Goal: Task Accomplishment & Management: Manage account settings

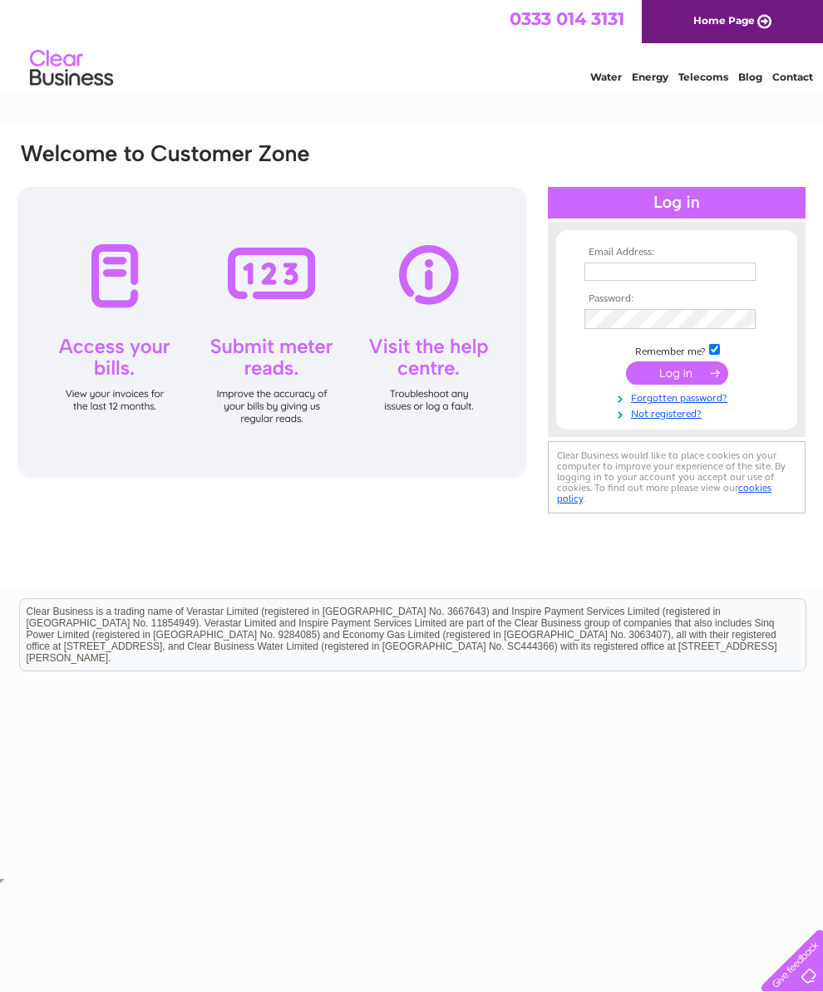
click at [707, 273] on input "text" at bounding box center [669, 272] width 171 height 18
type input "U"
type input "johntaylor777@btinternet.com"
click at [690, 386] on input "submit" at bounding box center [677, 374] width 102 height 23
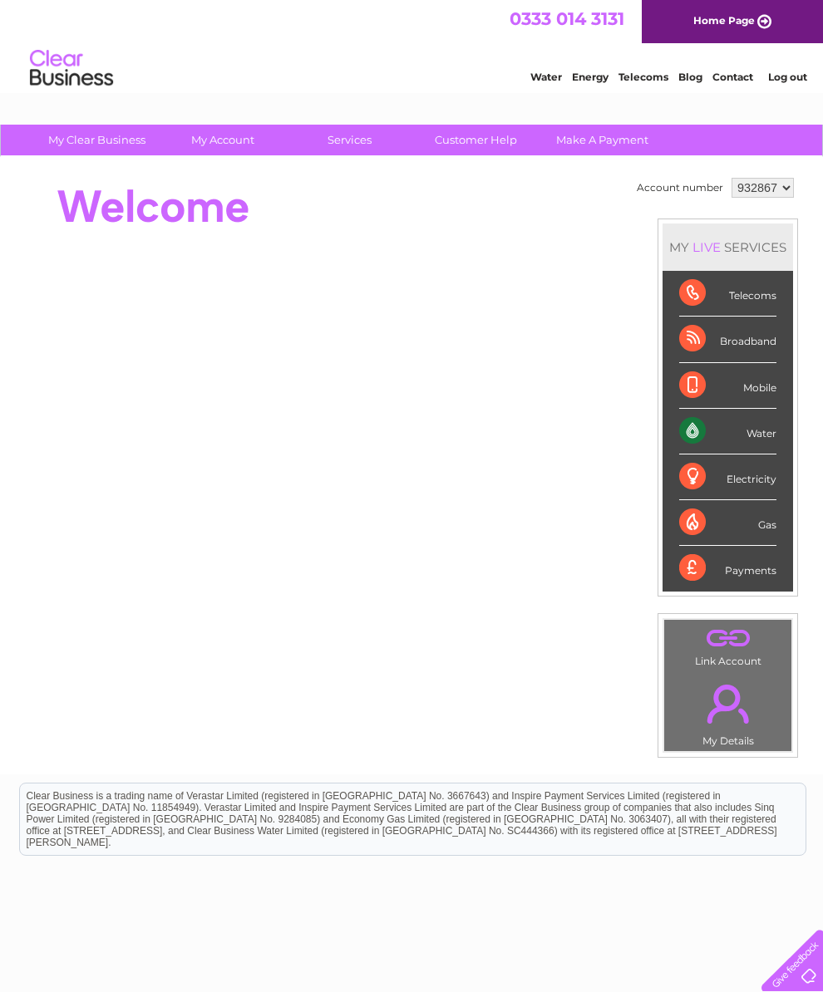
click at [740, 449] on div "Water" at bounding box center [727, 432] width 97 height 46
click at [703, 445] on div "Water" at bounding box center [727, 432] width 97 height 46
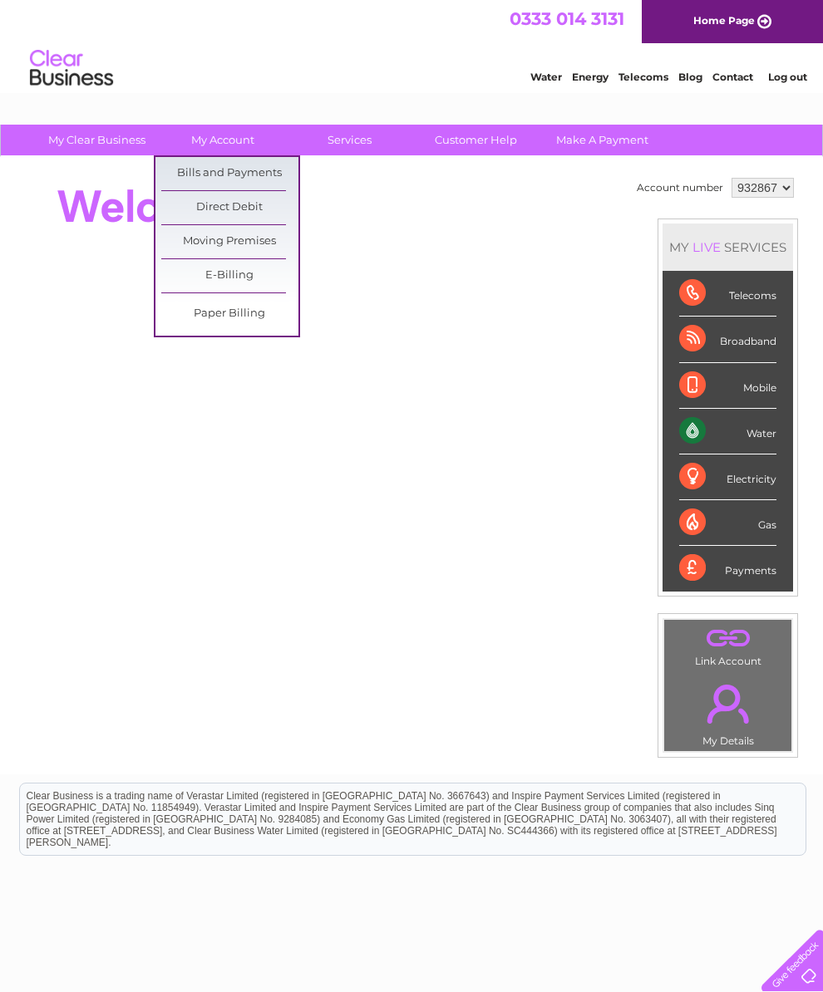
click at [248, 183] on link "Bills and Payments" at bounding box center [229, 173] width 137 height 33
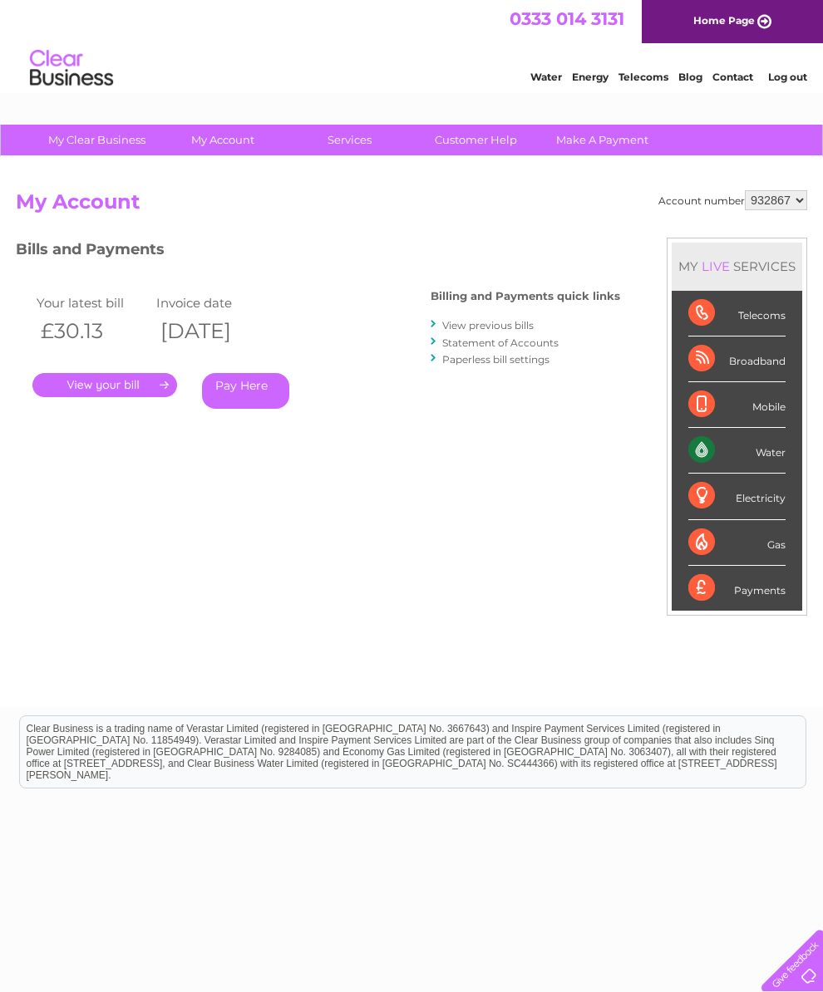
click at [115, 387] on link "." at bounding box center [104, 385] width 145 height 24
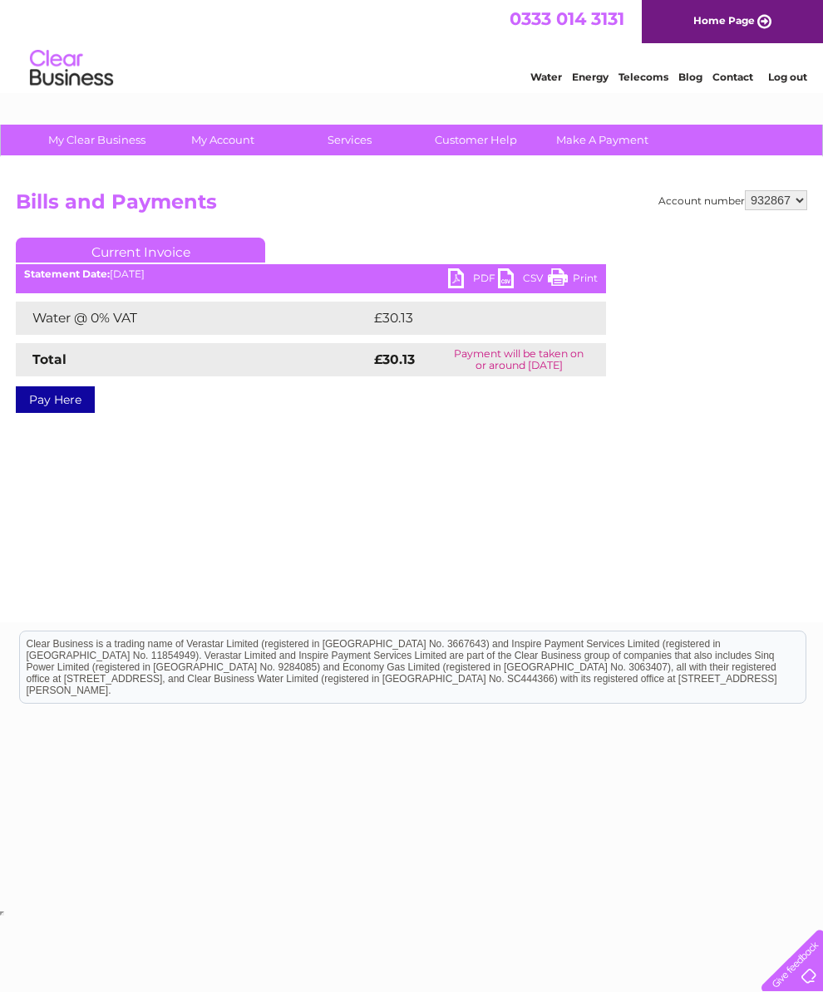
click at [468, 278] on link "PDF" at bounding box center [473, 280] width 50 height 24
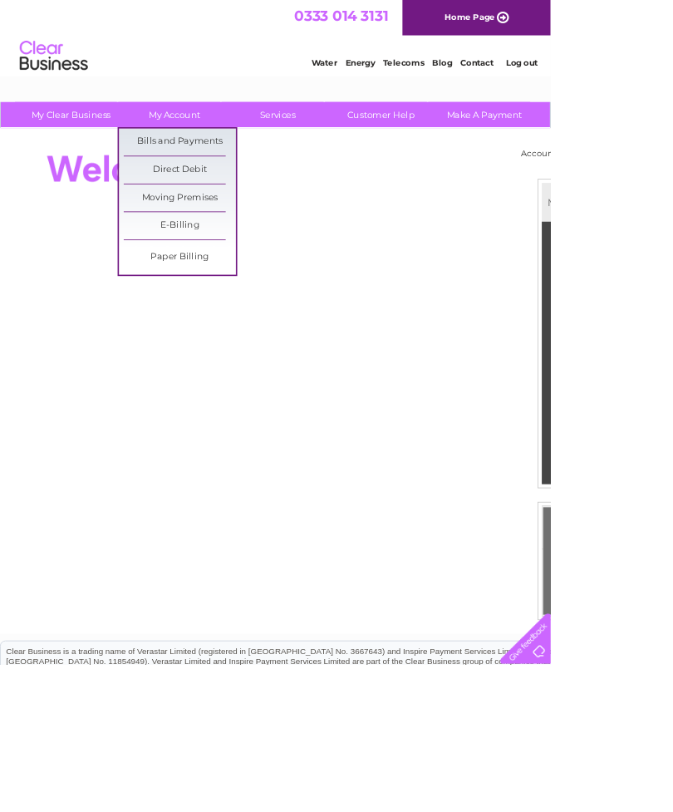
click at [245, 173] on link "Bills and Payments" at bounding box center [219, 173] width 137 height 33
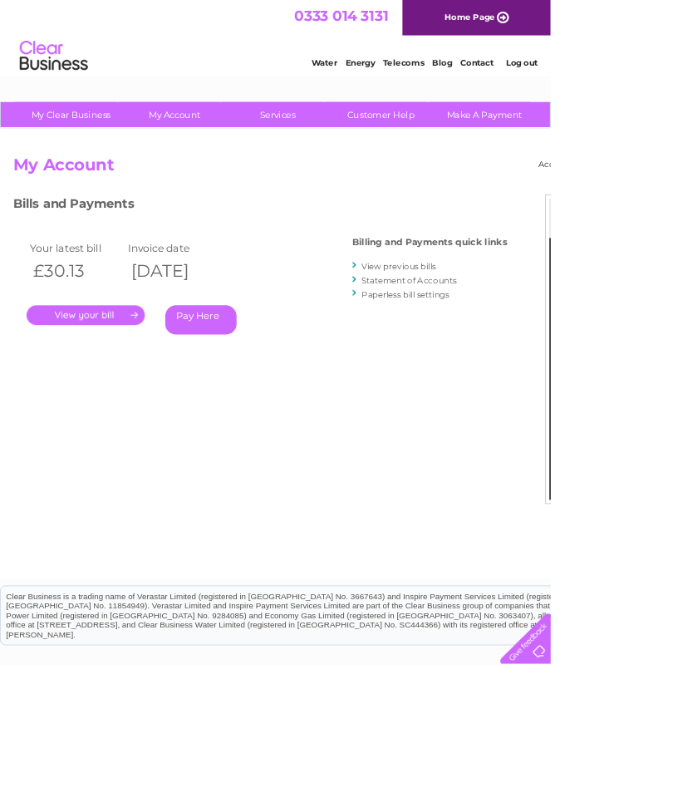
click at [522, 322] on link "View previous bills" at bounding box center [487, 325] width 91 height 12
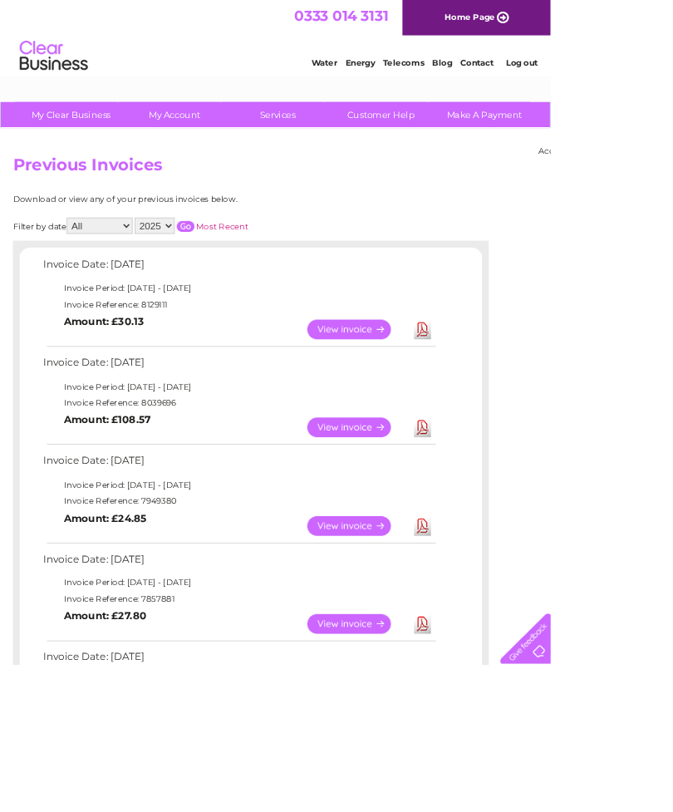
click at [439, 522] on link "View" at bounding box center [437, 522] width 122 height 24
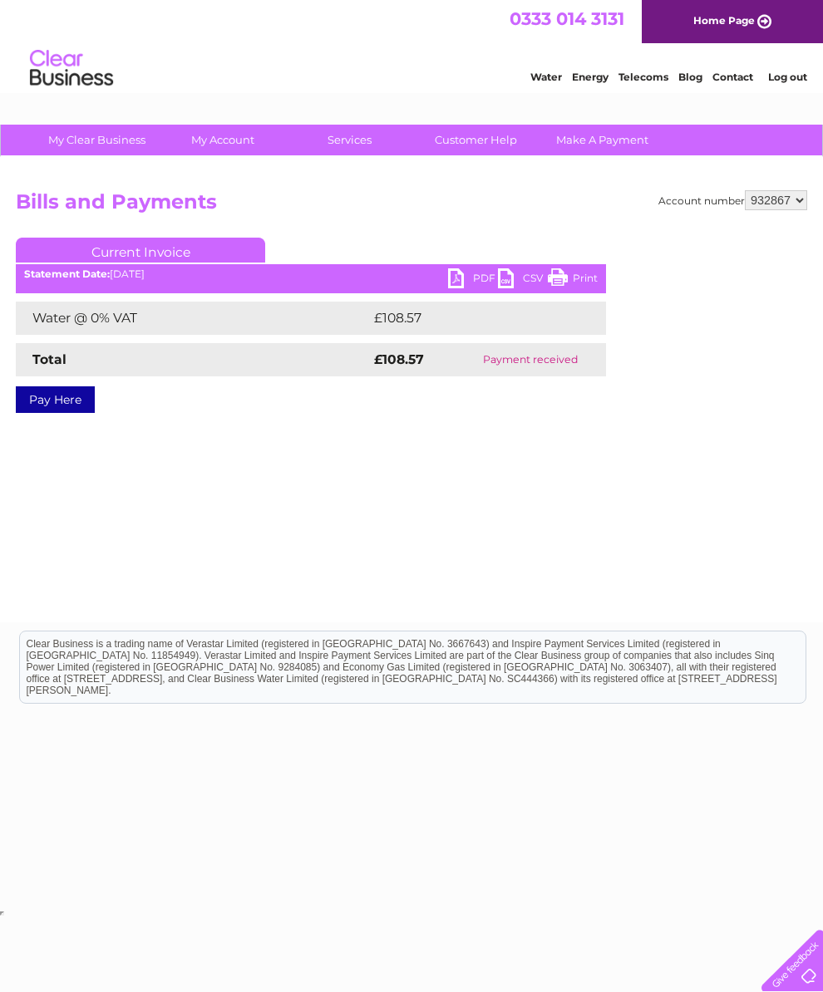
click at [468, 279] on link "PDF" at bounding box center [473, 280] width 50 height 24
